Goal: Transaction & Acquisition: Download file/media

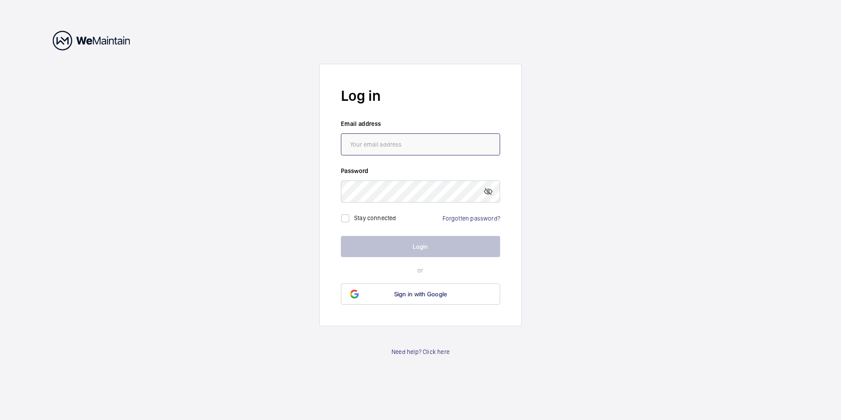
type input "[EMAIL_ADDRESS][DOMAIN_NAME]"
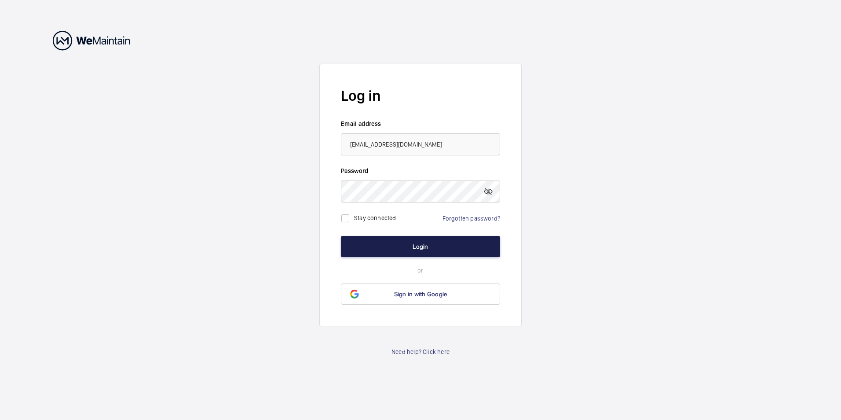
click at [400, 250] on button "Login" at bounding box center [420, 246] width 159 height 21
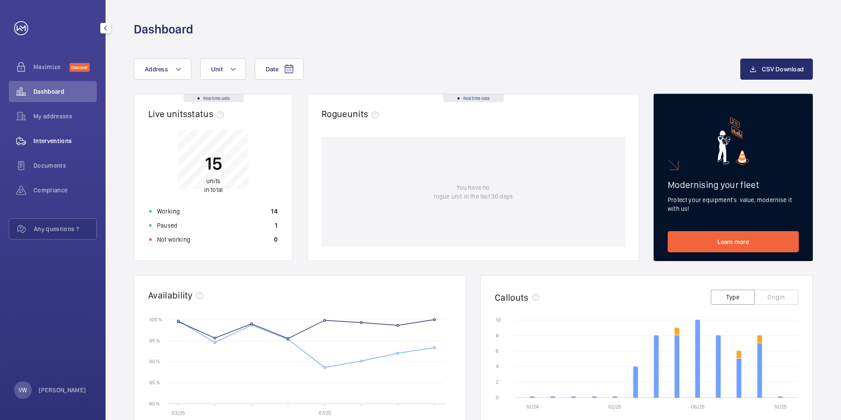
click at [47, 143] on span "Interventions" at bounding box center [64, 140] width 63 height 9
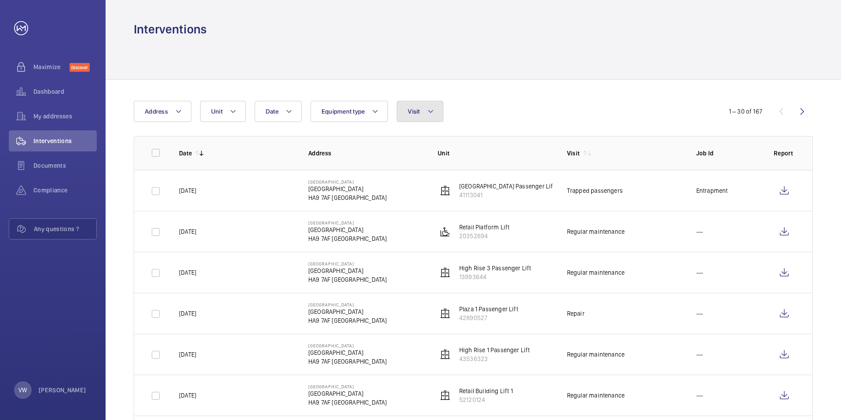
click at [411, 114] on span "Visit" at bounding box center [414, 111] width 12 height 7
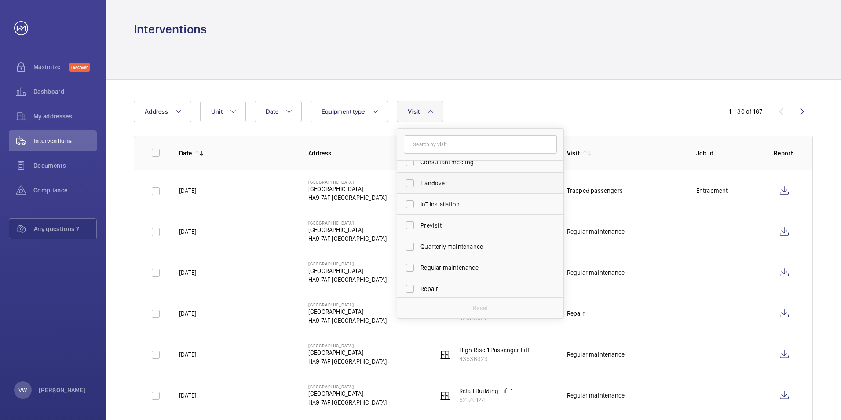
scroll to position [88, 0]
click at [412, 249] on input "Regular maintenance" at bounding box center [410, 252] width 18 height 18
checkbox input "true"
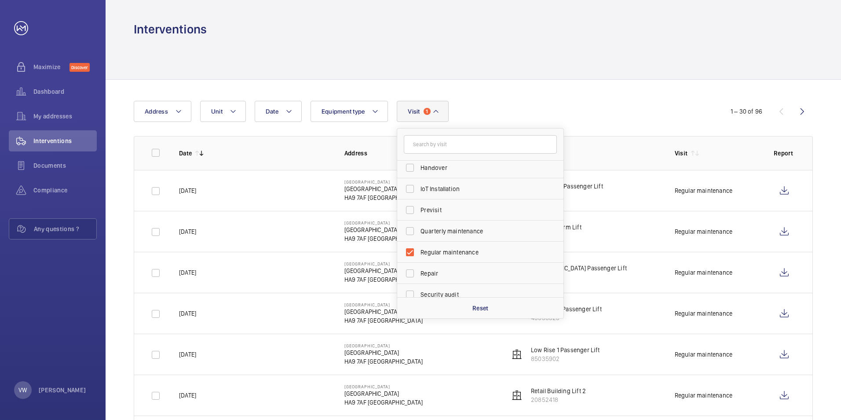
click at [632, 57] on div at bounding box center [473, 58] width 679 height 42
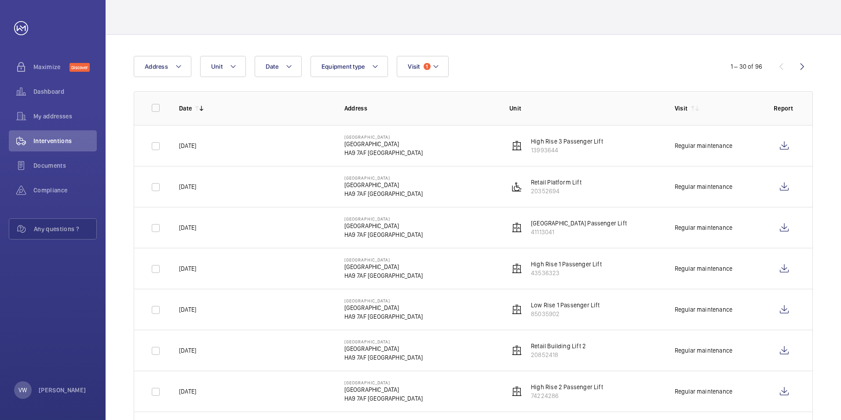
scroll to position [44, 0]
click at [781, 147] on wm-front-icon-button at bounding box center [784, 146] width 21 height 21
click at [159, 145] on input "checkbox" at bounding box center [156, 147] width 18 height 18
checkbox input "true"
click at [154, 185] on input "checkbox" at bounding box center [156, 188] width 18 height 18
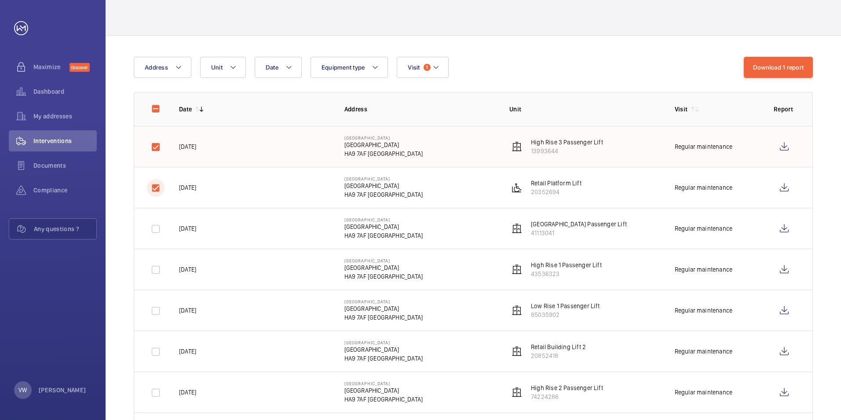
checkbox input "true"
drag, startPoint x: 160, startPoint y: 222, endPoint x: 159, endPoint y: 230, distance: 8.0
click at [160, 222] on input "checkbox" at bounding box center [156, 229] width 18 height 18
checkbox input "true"
click at [145, 257] on td at bounding box center [149, 269] width 31 height 41
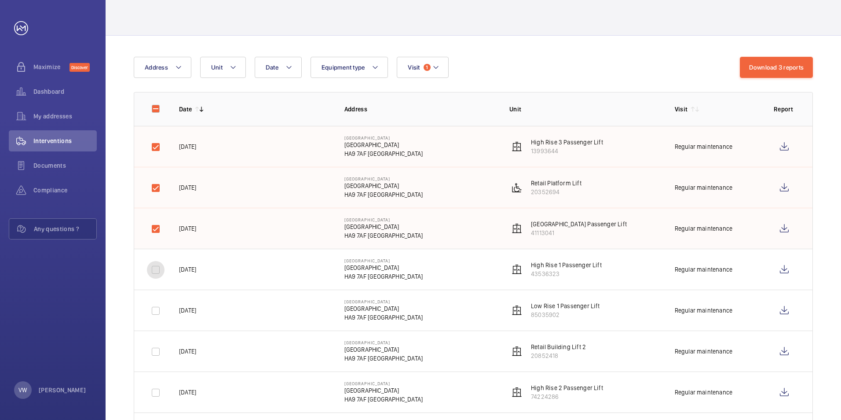
click at [150, 266] on input "checkbox" at bounding box center [156, 270] width 18 height 18
checkbox input "true"
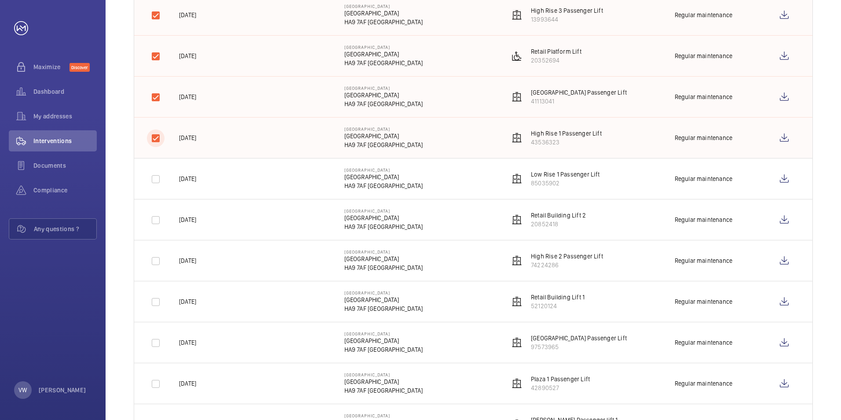
scroll to position [176, 0]
click at [161, 183] on input "checkbox" at bounding box center [156, 179] width 18 height 18
checkbox input "true"
click at [159, 216] on input "checkbox" at bounding box center [156, 220] width 18 height 18
checkbox input "true"
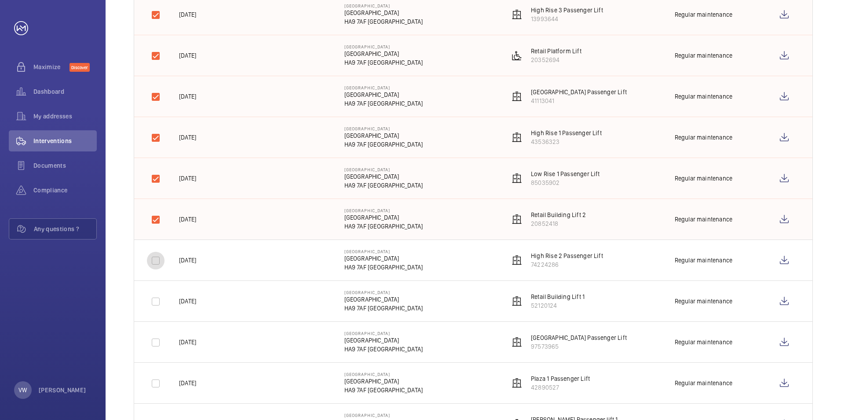
click at [161, 271] on div at bounding box center [155, 260] width 21 height 21
checkbox input "true"
click at [161, 294] on input "checkbox" at bounding box center [156, 302] width 18 height 18
checkbox input "true"
click at [160, 338] on input "checkbox" at bounding box center [156, 343] width 18 height 18
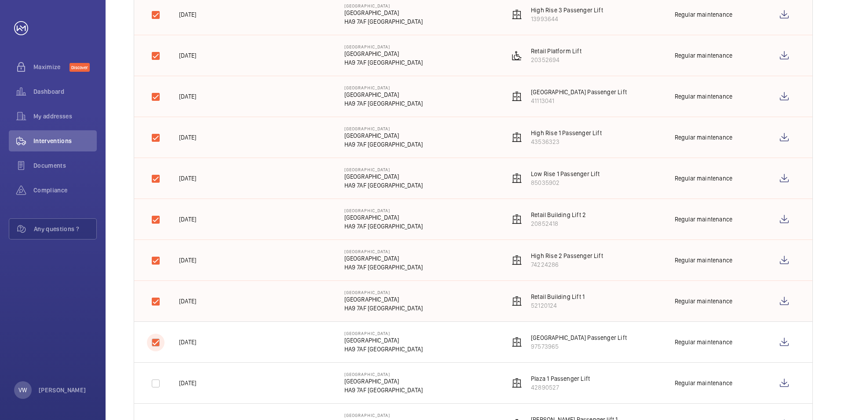
checkbox input "true"
click at [157, 373] on div at bounding box center [155, 383] width 21 height 21
checkbox input "true"
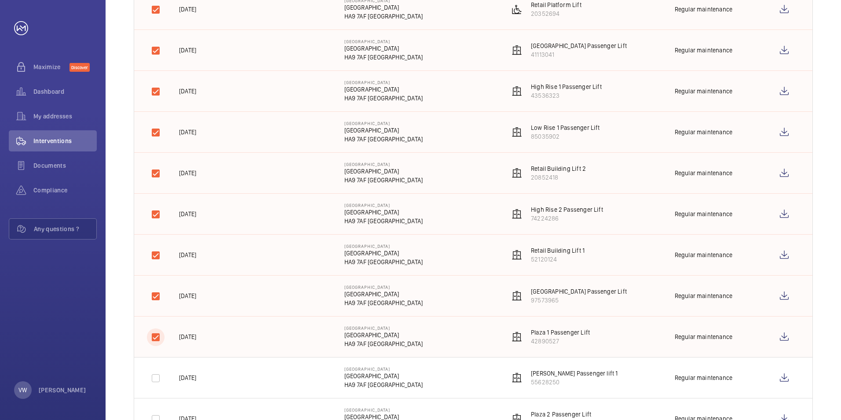
scroll to position [308, 0]
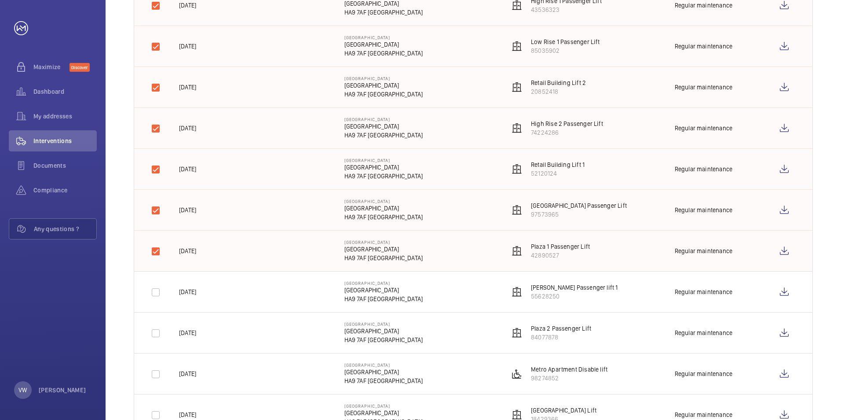
click at [166, 291] on td "[DATE]" at bounding box center [247, 291] width 165 height 41
click at [167, 332] on td "[DATE]" at bounding box center [247, 332] width 165 height 41
click at [158, 334] on input "checkbox" at bounding box center [156, 333] width 18 height 18
checkbox input "true"
click at [156, 293] on input "checkbox" at bounding box center [156, 292] width 18 height 18
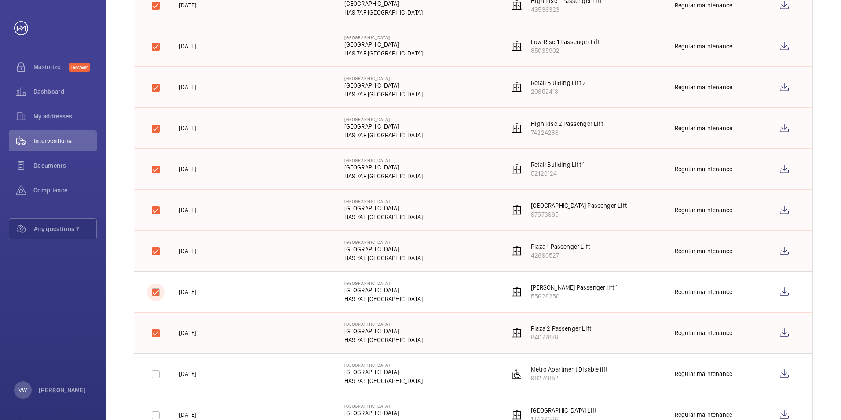
checkbox input "true"
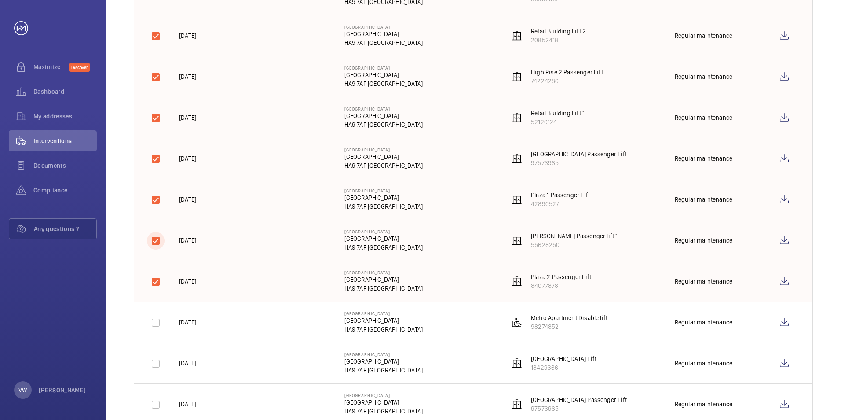
scroll to position [396, 0]
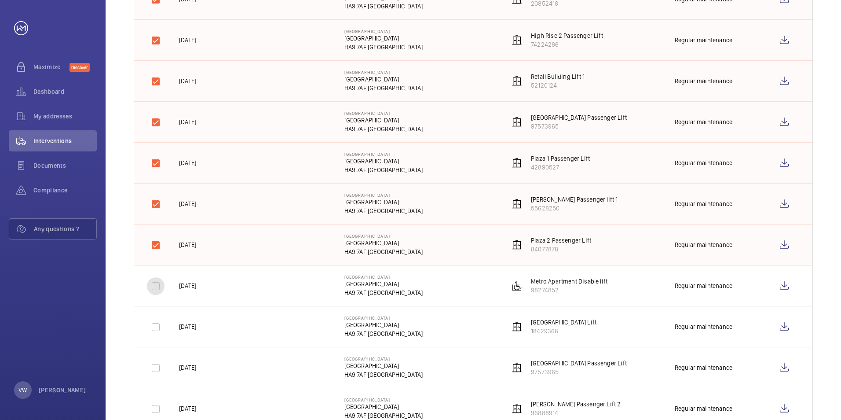
click at [153, 291] on input "checkbox" at bounding box center [156, 286] width 18 height 18
checkbox input "true"
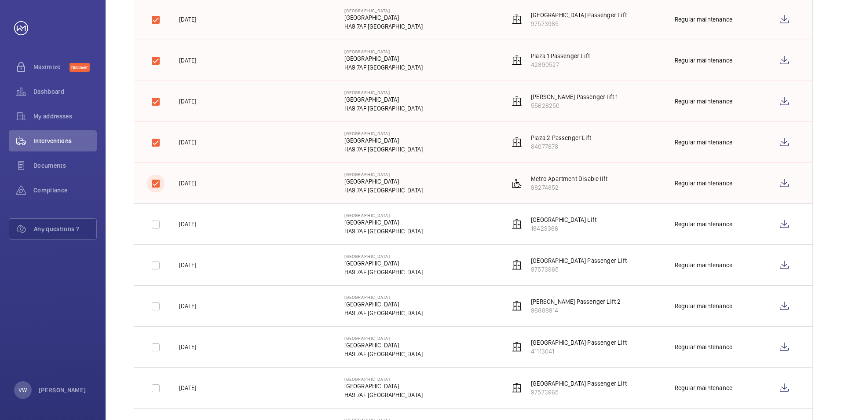
scroll to position [572, 0]
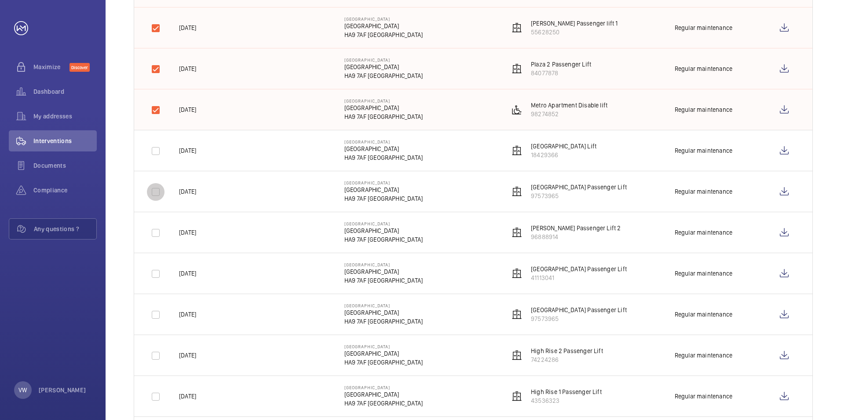
click at [149, 198] on input "checkbox" at bounding box center [156, 192] width 18 height 18
checkbox input "true"
click at [155, 154] on input "checkbox" at bounding box center [156, 151] width 18 height 18
checkbox input "true"
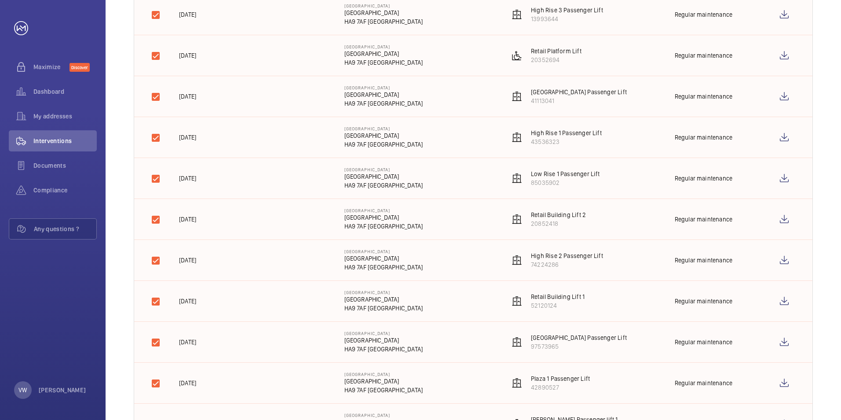
scroll to position [44, 0]
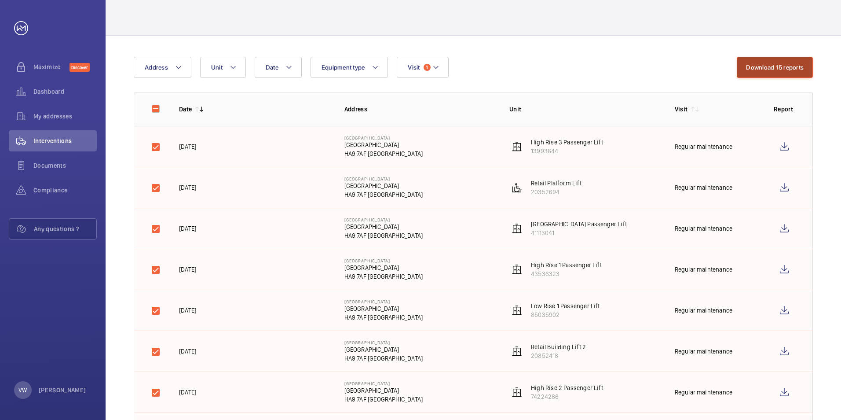
click at [796, 68] on button "Download 15 reports" at bounding box center [775, 67] width 76 height 21
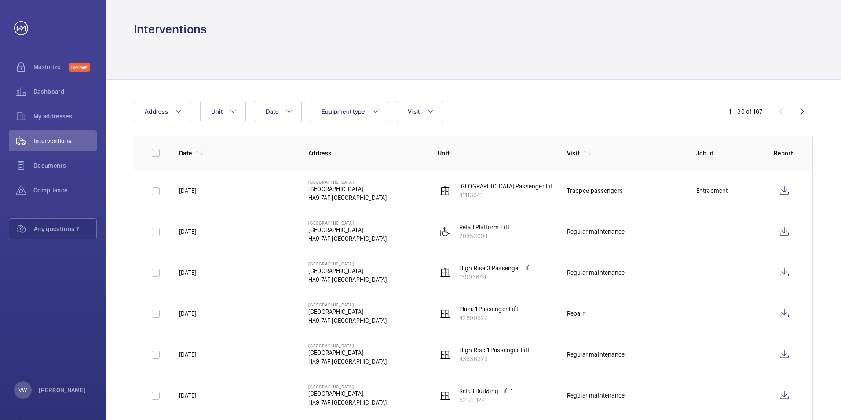
click at [513, 22] on div "Interventions" at bounding box center [473, 29] width 679 height 16
